Goal: Navigation & Orientation: Understand site structure

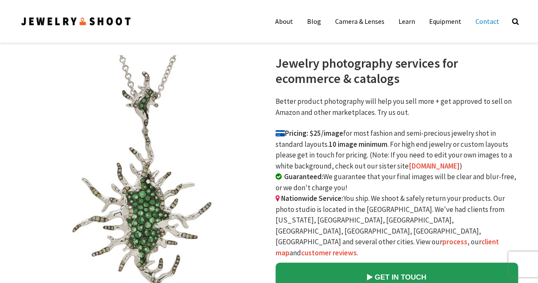
click at [492, 20] on link "Contact" at bounding box center [487, 21] width 37 height 17
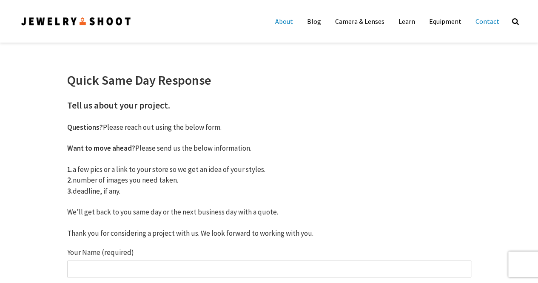
click at [288, 20] on link "About" at bounding box center [284, 21] width 31 height 17
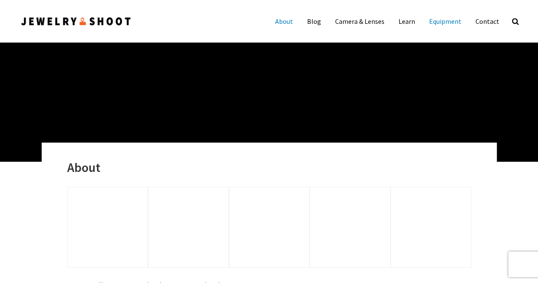
click at [439, 22] on link "Equipment" at bounding box center [445, 21] width 45 height 17
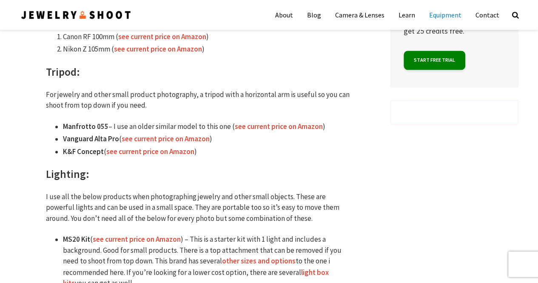
scroll to position [529, 0]
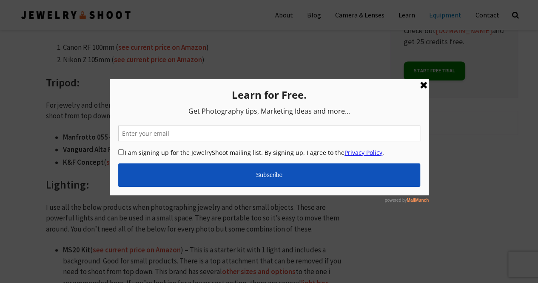
click at [421, 85] on link at bounding box center [423, 85] width 10 height 10
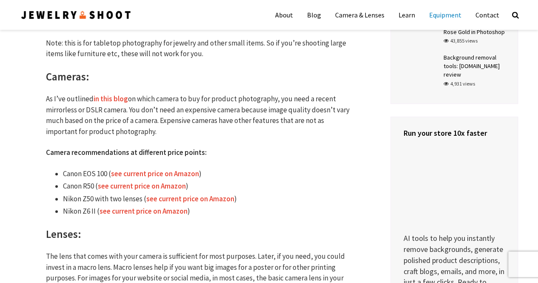
scroll to position [245, 0]
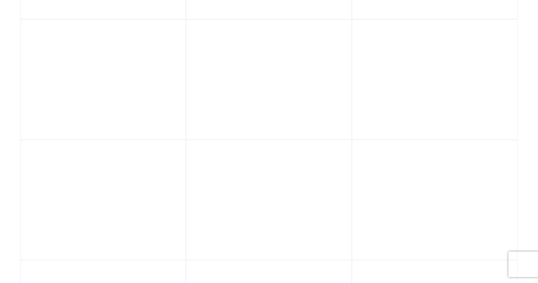
scroll to position [539, 0]
